Goal: Use online tool/utility: Utilize a website feature to perform a specific function

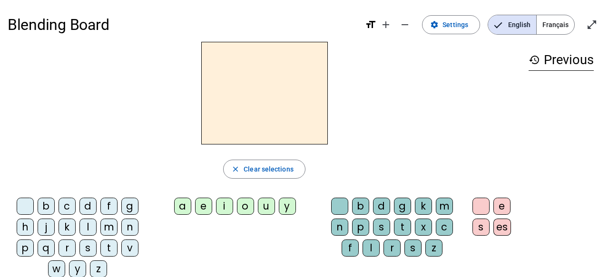
click at [108, 228] on div "m" at bounding box center [108, 227] width 17 height 17
click at [203, 207] on div "e" at bounding box center [203, 206] width 17 height 17
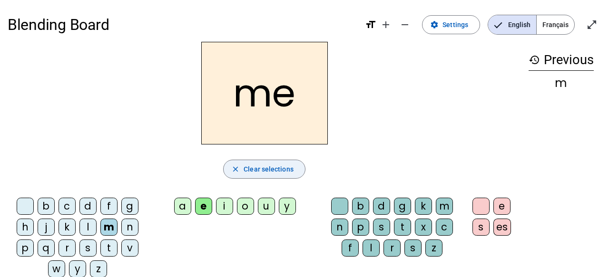
click at [244, 171] on span "Clear selections" at bounding box center [268, 169] width 50 height 11
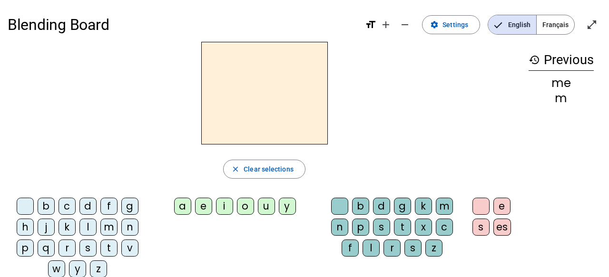
click at [107, 230] on div "m" at bounding box center [108, 227] width 17 height 17
click at [225, 208] on div "i" at bounding box center [224, 206] width 17 height 17
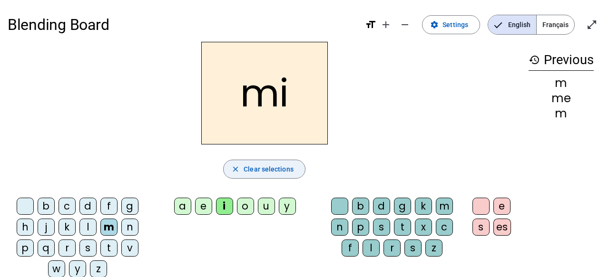
click at [259, 166] on span "Clear selections" at bounding box center [268, 169] width 50 height 11
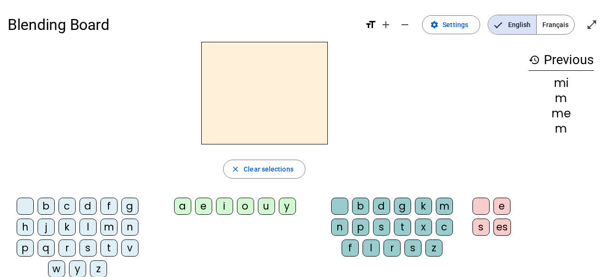
click at [107, 229] on div "m" at bounding box center [108, 227] width 17 height 17
click at [244, 204] on div "o" at bounding box center [245, 206] width 17 height 17
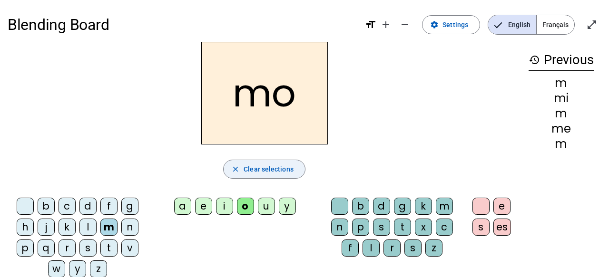
click at [258, 171] on span "Clear selections" at bounding box center [268, 169] width 50 height 11
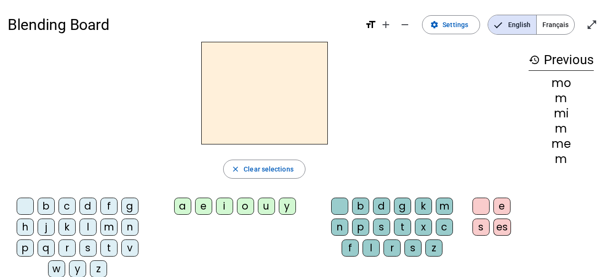
click at [84, 232] on div "l" at bounding box center [87, 227] width 17 height 17
click at [225, 208] on div "i" at bounding box center [224, 206] width 17 height 17
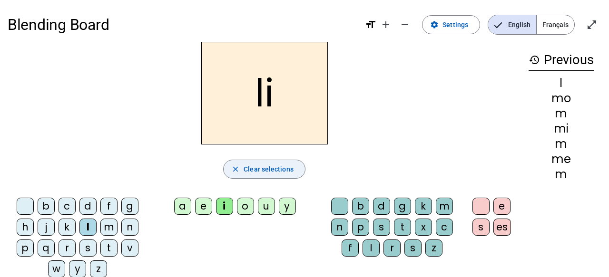
click at [246, 168] on span "Clear selections" at bounding box center [268, 169] width 50 height 11
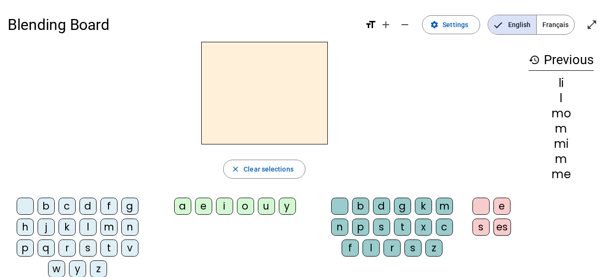
click at [222, 208] on div "i" at bounding box center [224, 206] width 17 height 17
click at [372, 249] on div "l" at bounding box center [370, 248] width 17 height 17
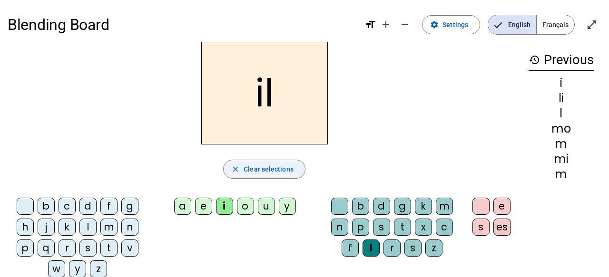
click at [268, 170] on span "Clear selections" at bounding box center [268, 169] width 50 height 11
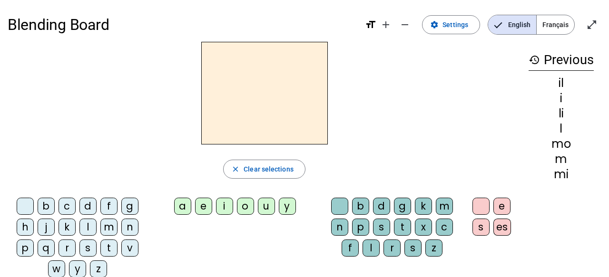
click at [179, 209] on div "a" at bounding box center [182, 206] width 17 height 17
click at [372, 248] on div "l" at bounding box center [370, 248] width 17 height 17
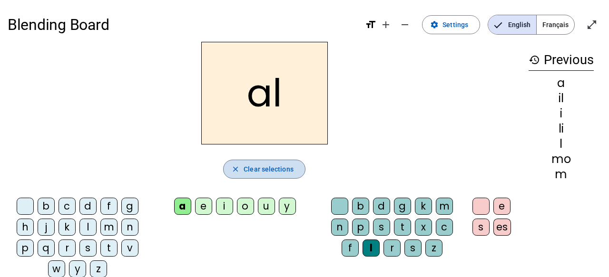
click at [265, 172] on span "Clear selections" at bounding box center [268, 169] width 50 height 11
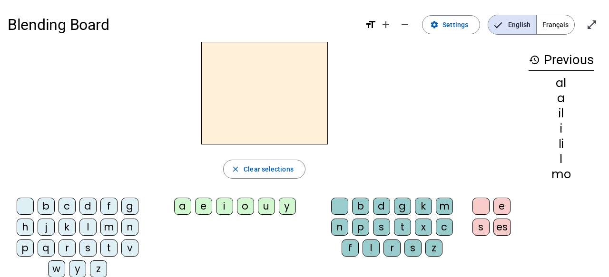
click at [109, 230] on div "m" at bounding box center [108, 227] width 17 height 17
click at [289, 207] on div "y" at bounding box center [287, 206] width 17 height 17
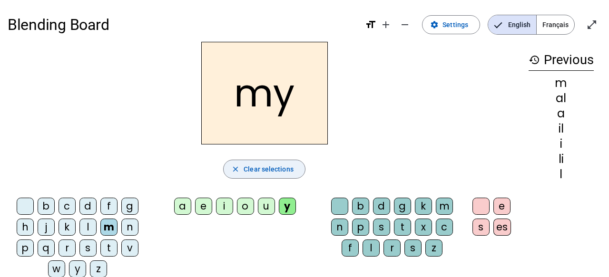
click at [272, 166] on span "Clear selections" at bounding box center [268, 169] width 50 height 11
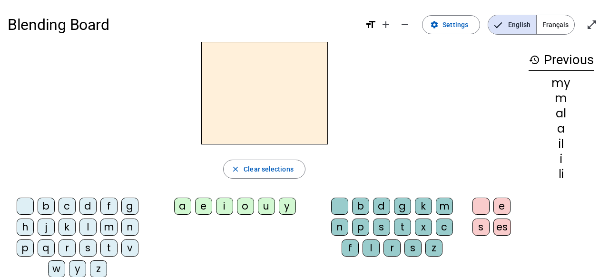
click at [109, 229] on div "m" at bounding box center [108, 227] width 17 height 17
click at [186, 205] on div "a" at bounding box center [182, 206] width 17 height 17
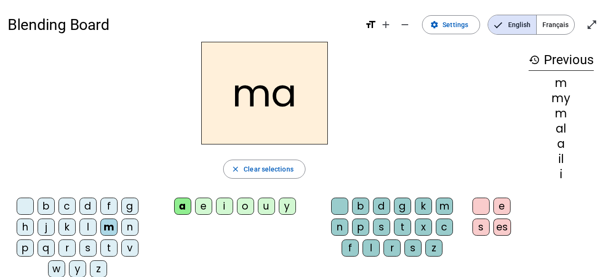
click at [372, 248] on div "l" at bounding box center [370, 248] width 17 height 17
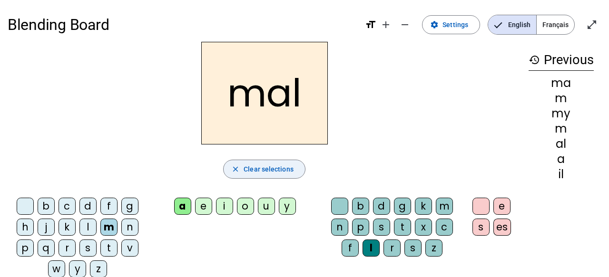
click at [252, 174] on span "Clear selections" at bounding box center [268, 169] width 50 height 11
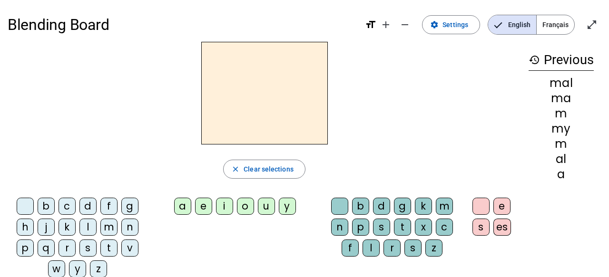
click at [184, 206] on div "a" at bounding box center [182, 206] width 17 height 17
click at [442, 204] on div "m" at bounding box center [444, 206] width 17 height 17
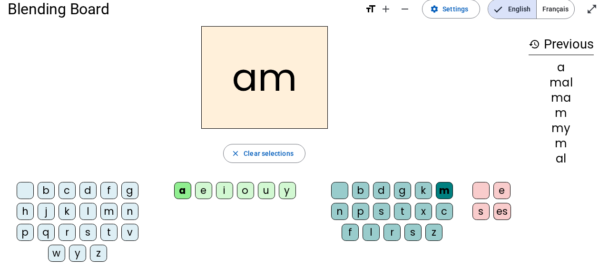
scroll to position [15, 0]
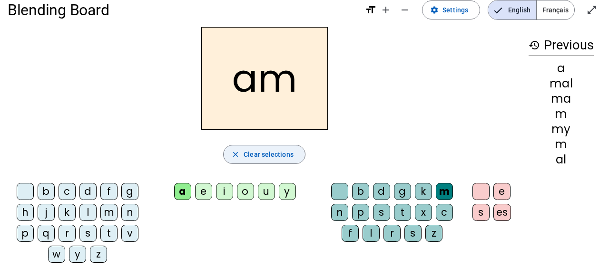
click at [262, 161] on span "button" at bounding box center [264, 154] width 81 height 23
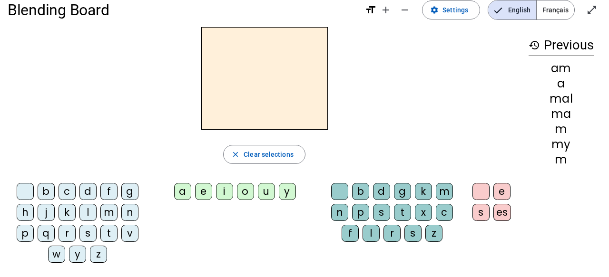
click at [108, 217] on div "m" at bounding box center [108, 212] width 17 height 17
click at [227, 194] on div "i" at bounding box center [224, 191] width 17 height 17
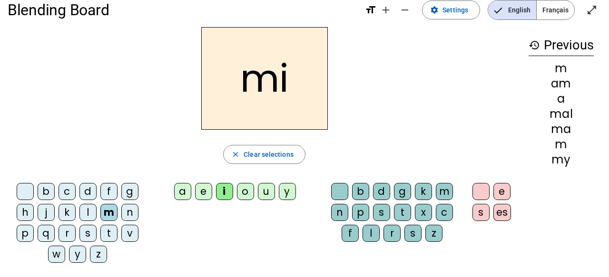
click at [372, 231] on div "l" at bounding box center [370, 233] width 17 height 17
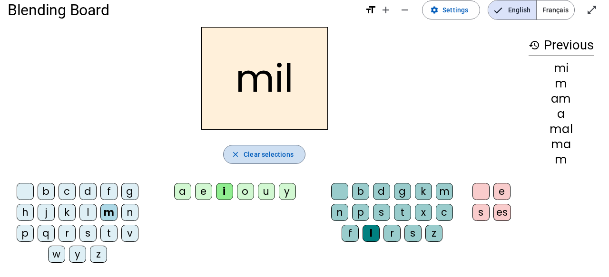
click at [295, 155] on span "button" at bounding box center [264, 154] width 81 height 23
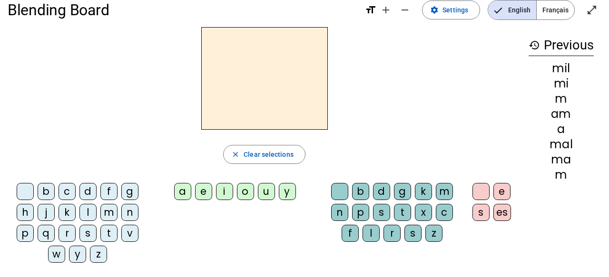
click at [109, 216] on div "m" at bounding box center [108, 212] width 17 height 17
click at [242, 194] on div "o" at bounding box center [245, 191] width 17 height 17
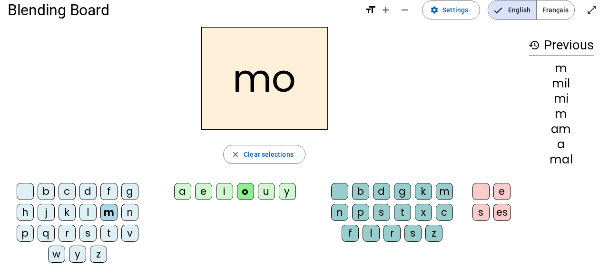
click at [370, 237] on div "l" at bounding box center [370, 233] width 17 height 17
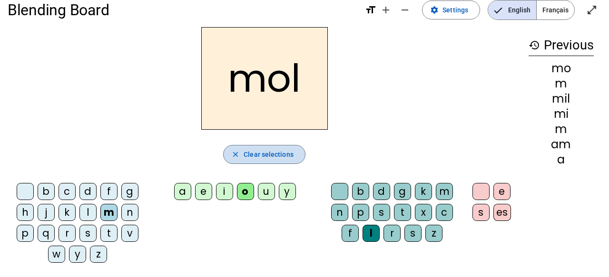
click at [288, 153] on span "Clear selections" at bounding box center [268, 154] width 50 height 11
